Goal: Find specific page/section: Find specific page/section

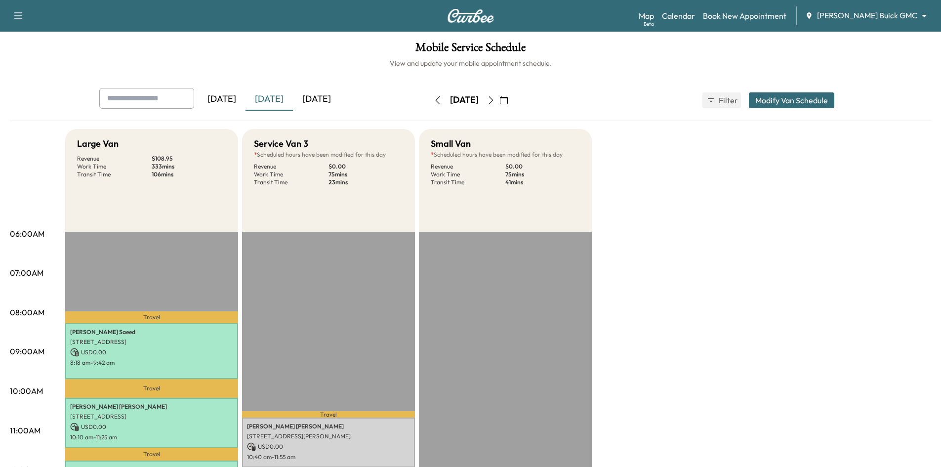
click at [329, 97] on div "[DATE]" at bounding box center [316, 99] width 47 height 23
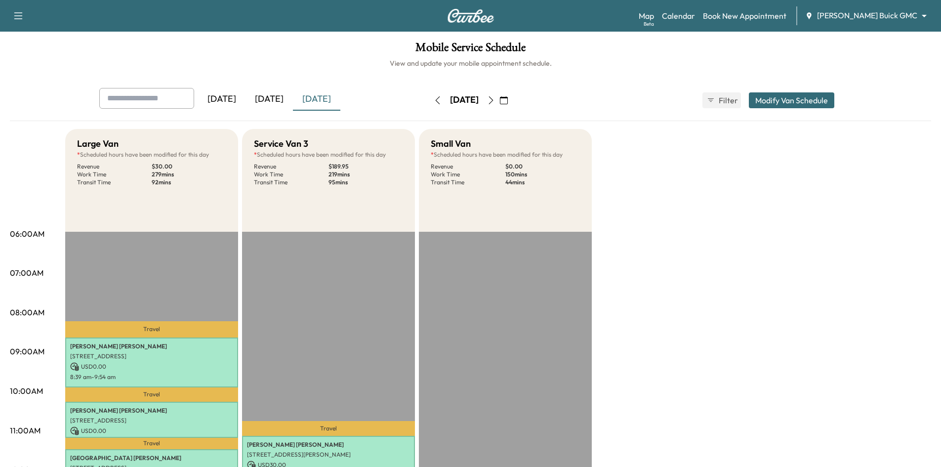
click at [495, 101] on icon "button" at bounding box center [491, 100] width 8 height 8
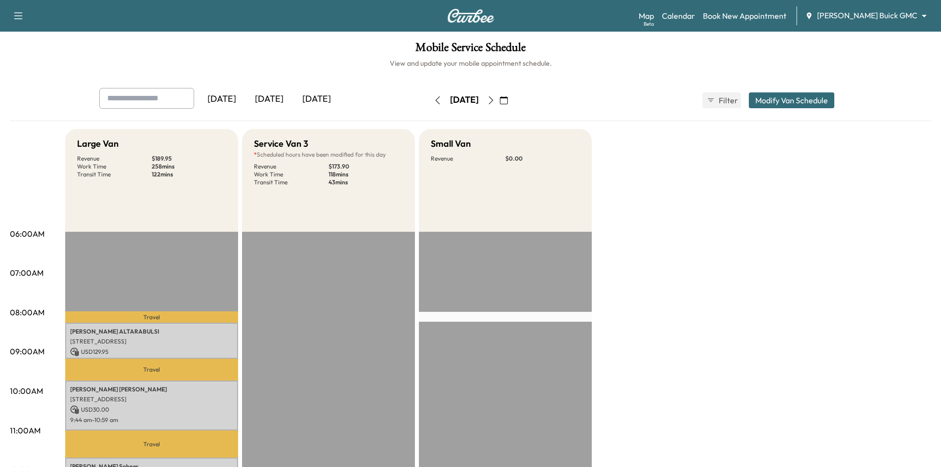
click at [270, 99] on div "[DATE]" at bounding box center [269, 99] width 47 height 23
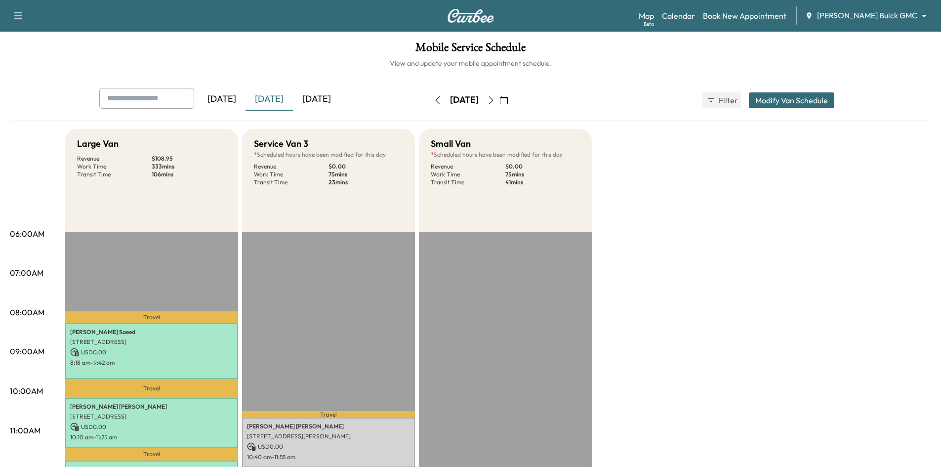
click at [495, 101] on icon "button" at bounding box center [491, 100] width 8 height 8
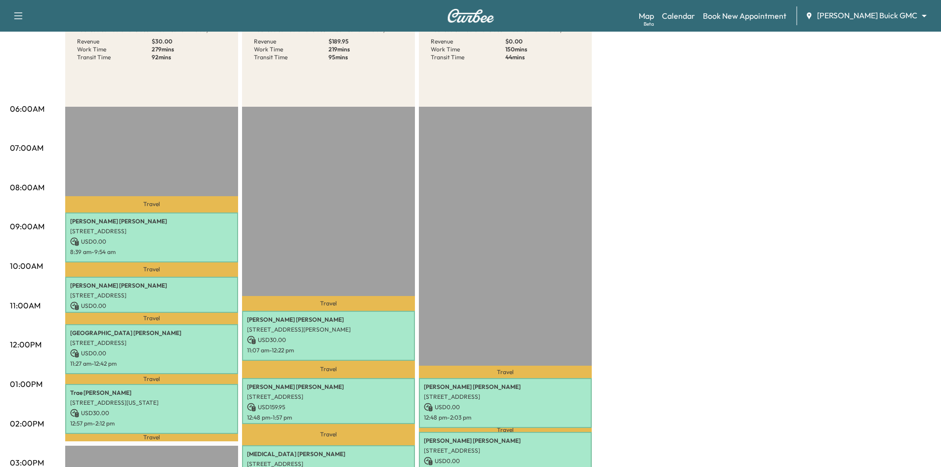
scroll to position [148, 0]
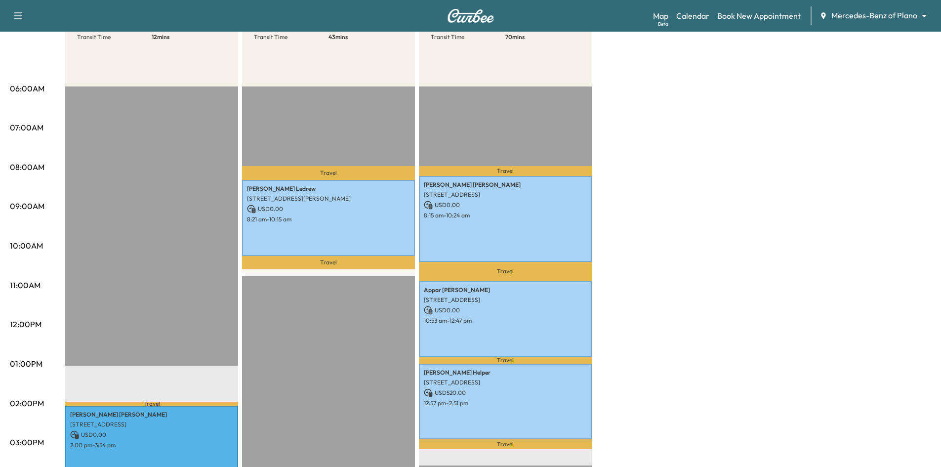
scroll to position [49, 0]
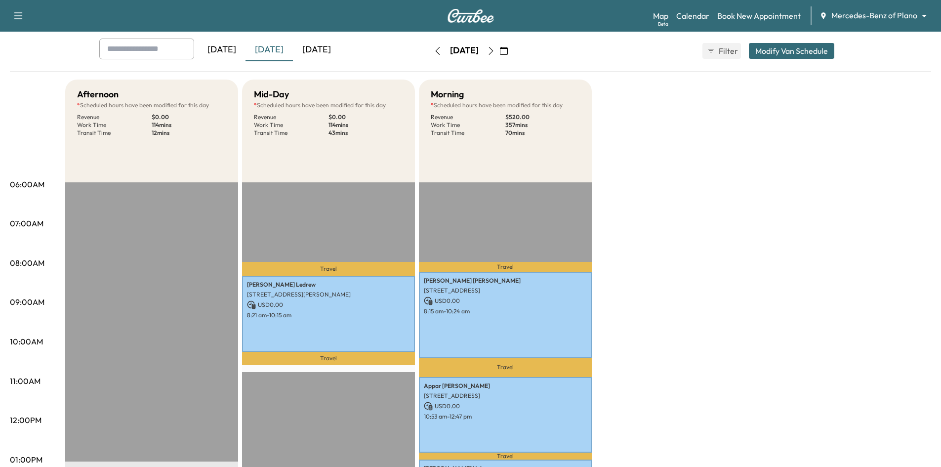
click at [328, 50] on div "[DATE]" at bounding box center [316, 50] width 47 height 23
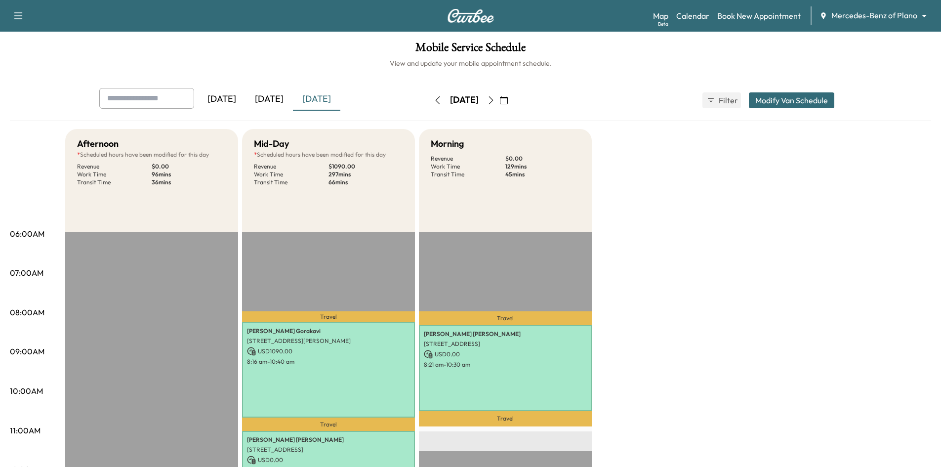
click at [495, 102] on icon "button" at bounding box center [491, 100] width 8 height 8
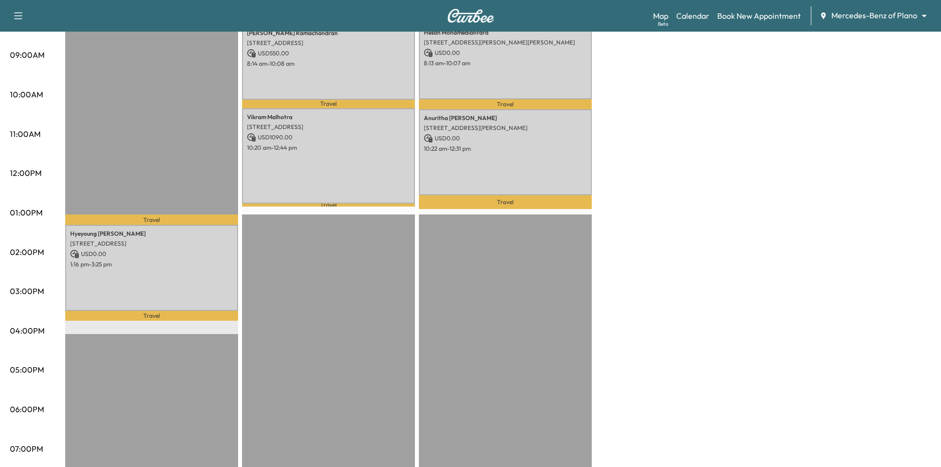
scroll to position [49, 0]
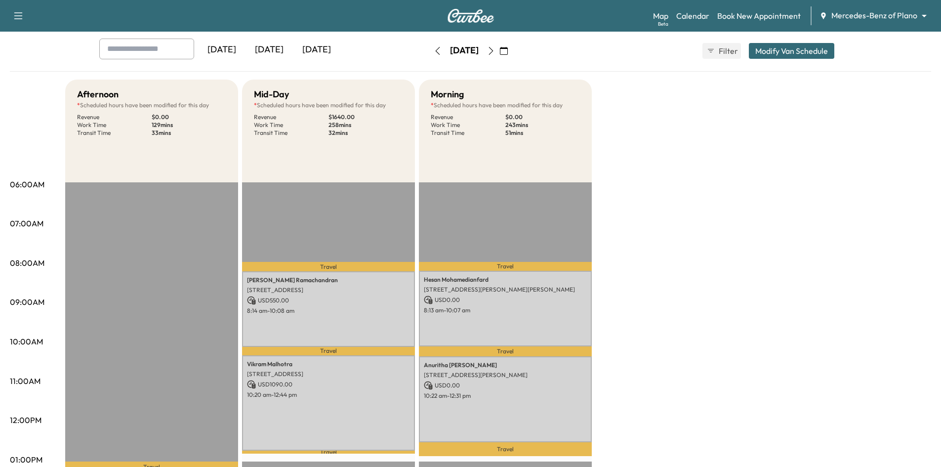
click at [277, 50] on div "[DATE]" at bounding box center [269, 50] width 47 height 23
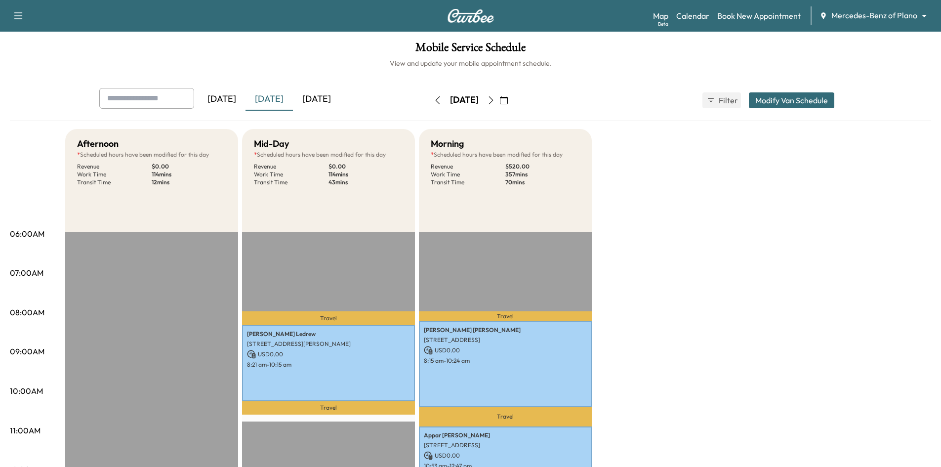
click at [330, 102] on div "[DATE]" at bounding box center [316, 99] width 47 height 23
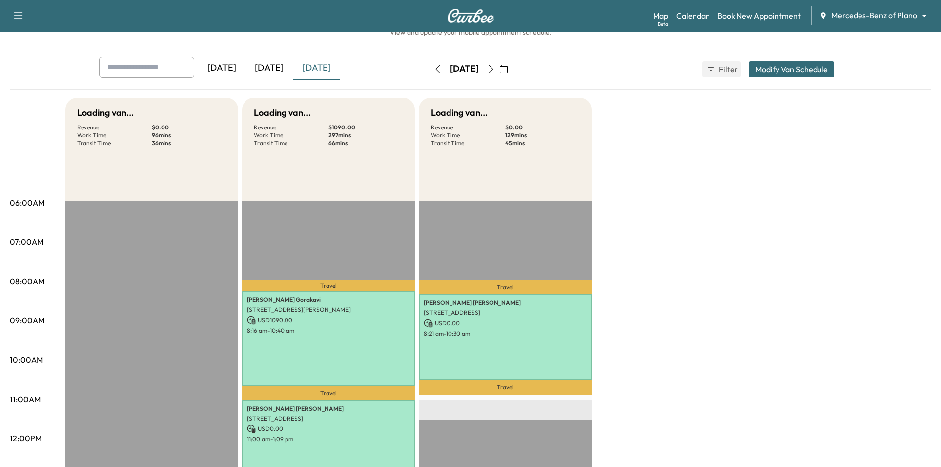
scroll to position [148, 0]
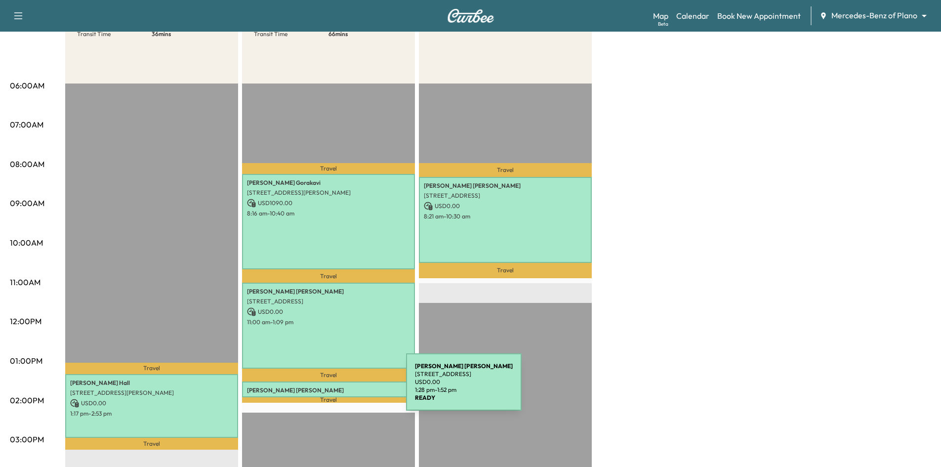
click at [332, 388] on p "[PERSON_NAME]" at bounding box center [328, 390] width 163 height 8
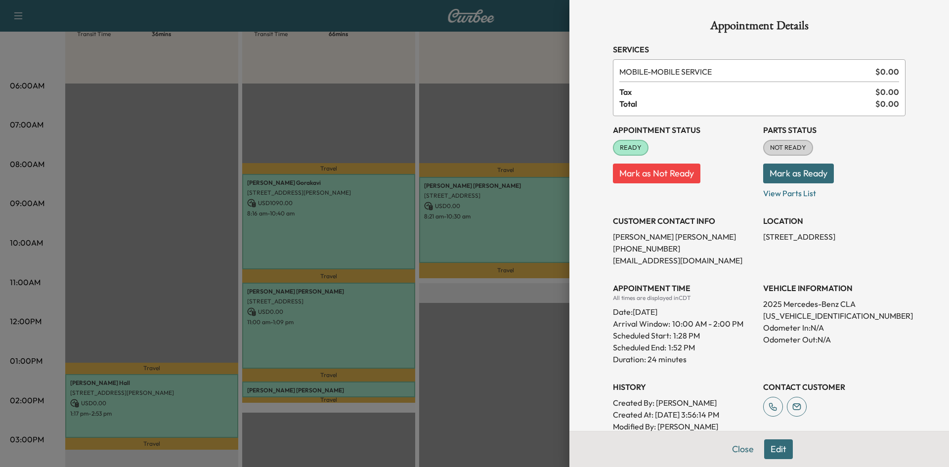
click at [372, 115] on div at bounding box center [474, 233] width 949 height 467
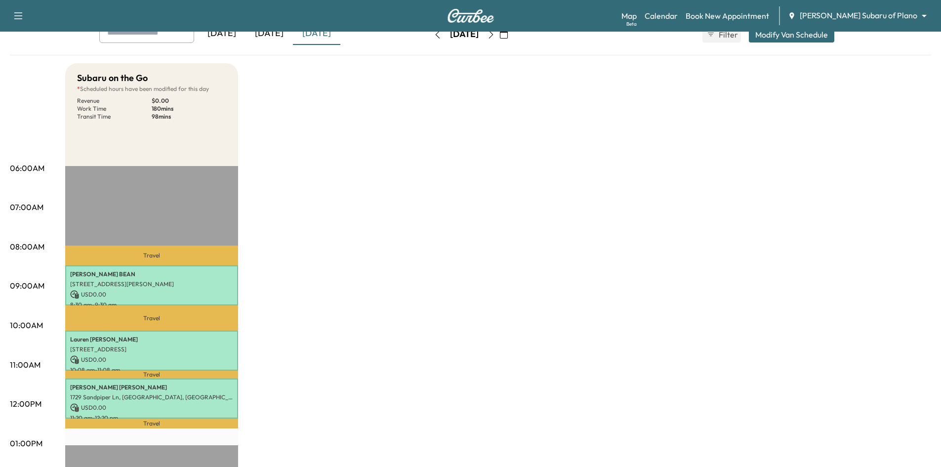
scroll to position [49, 0]
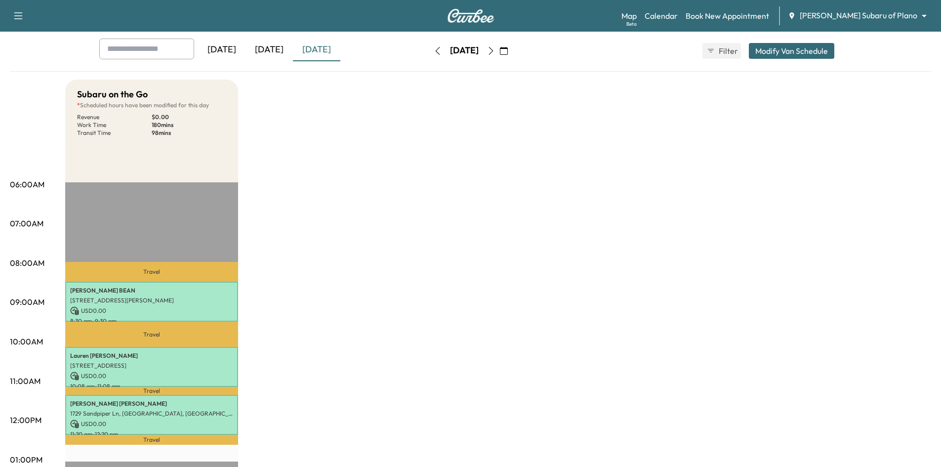
click at [495, 49] on icon "button" at bounding box center [491, 51] width 8 height 8
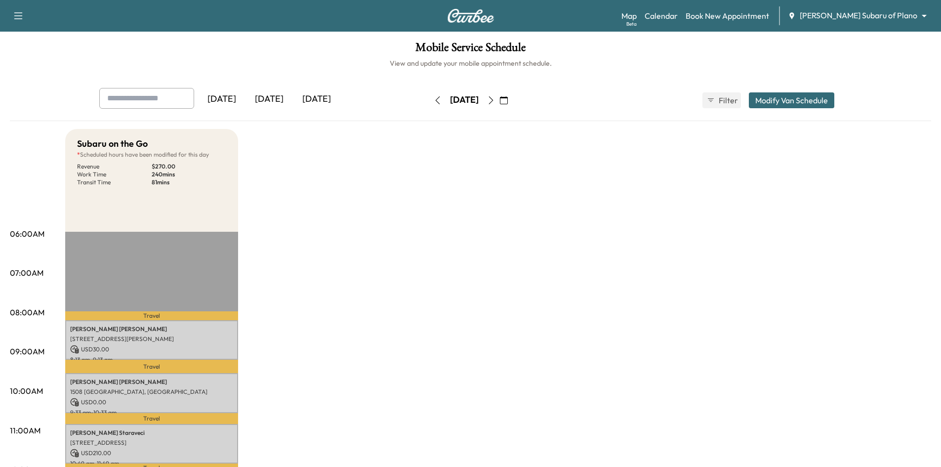
click at [269, 97] on div "[DATE]" at bounding box center [269, 99] width 47 height 23
